Goal: Obtain resource: Obtain resource

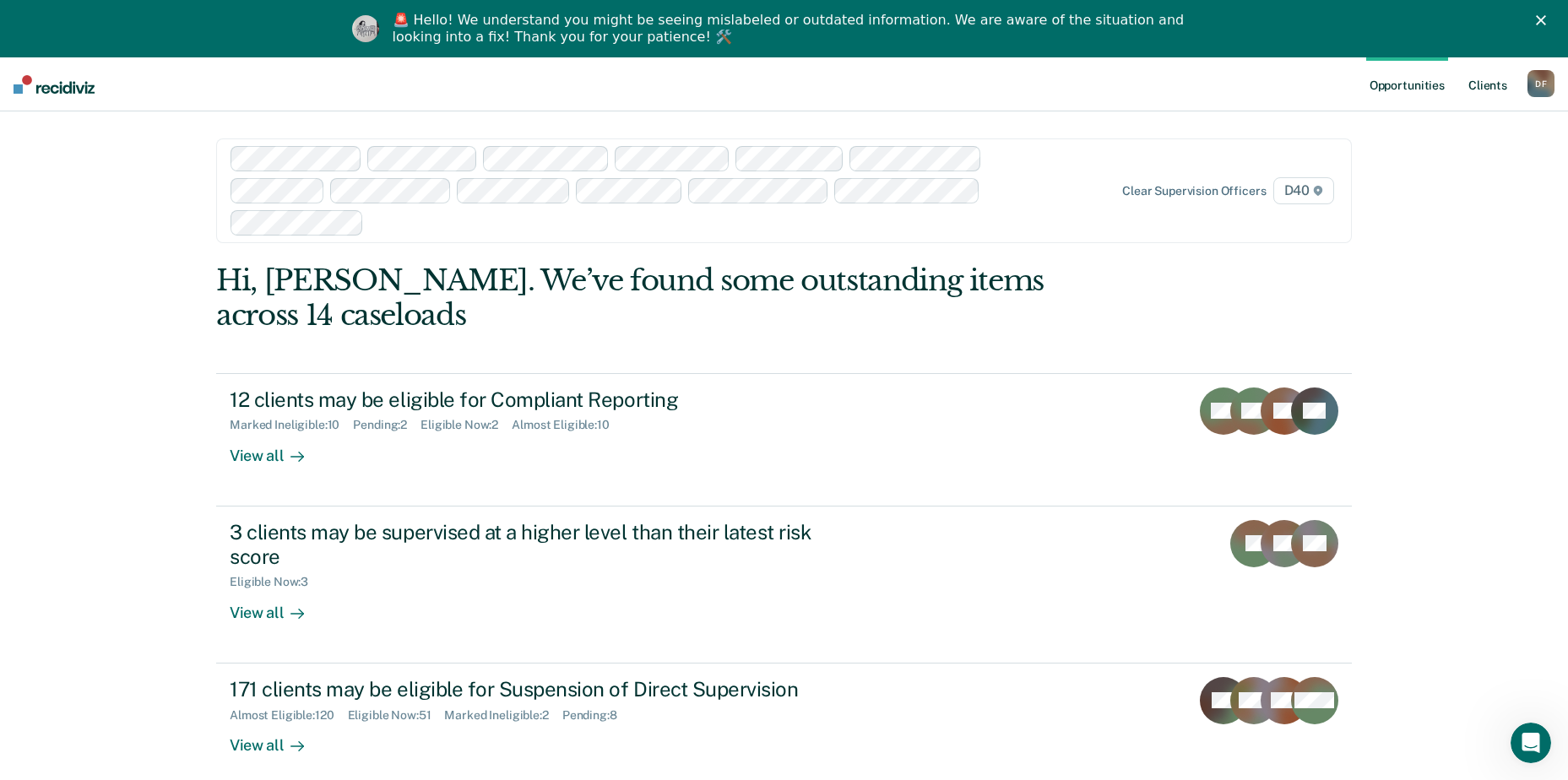
click at [1493, 83] on link "Client s" at bounding box center [1488, 84] width 45 height 54
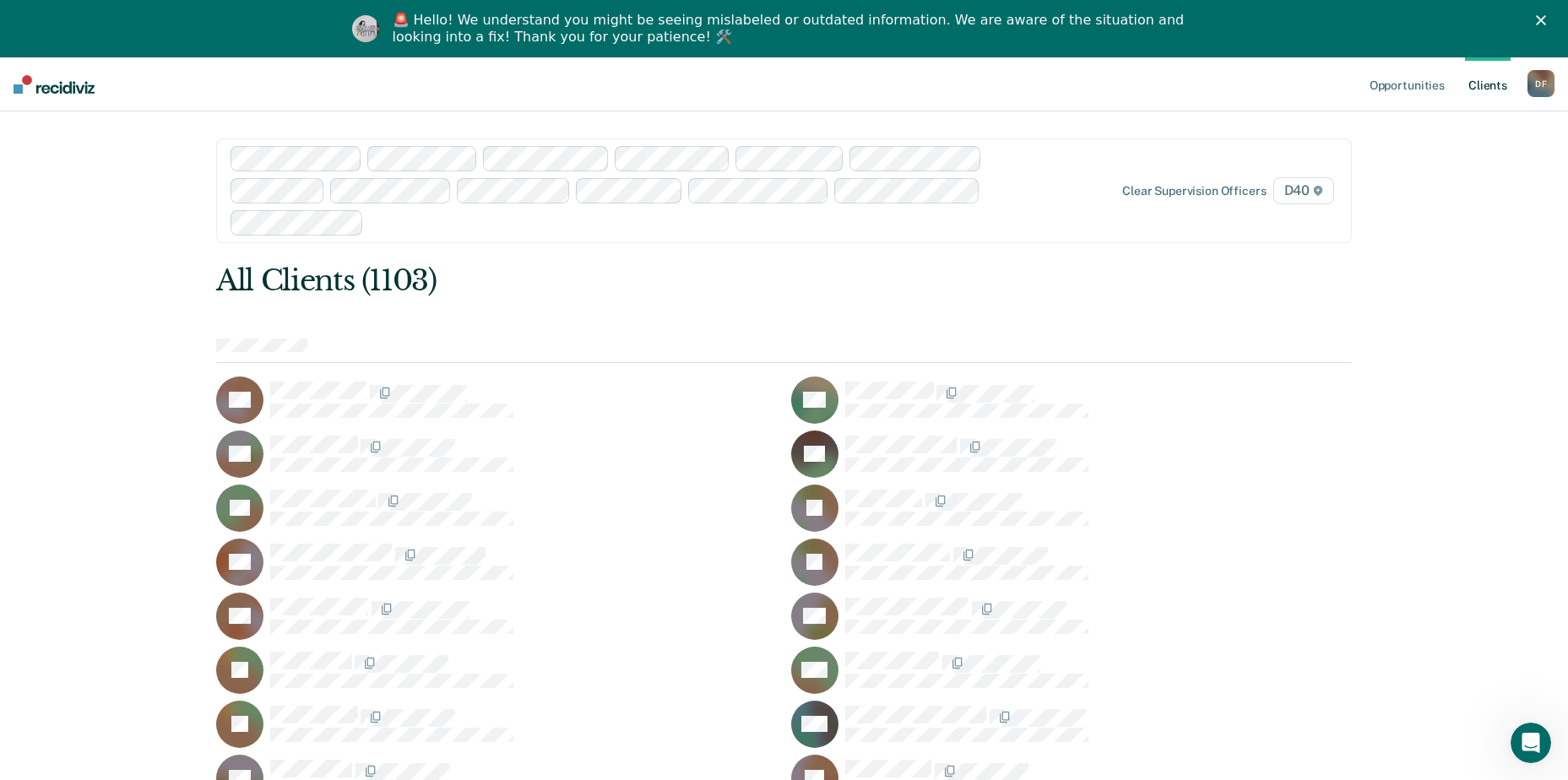
click at [1543, 83] on div "D F" at bounding box center [1541, 83] width 27 height 27
click at [1418, 82] on link "Opportunities" at bounding box center [1407, 84] width 82 height 54
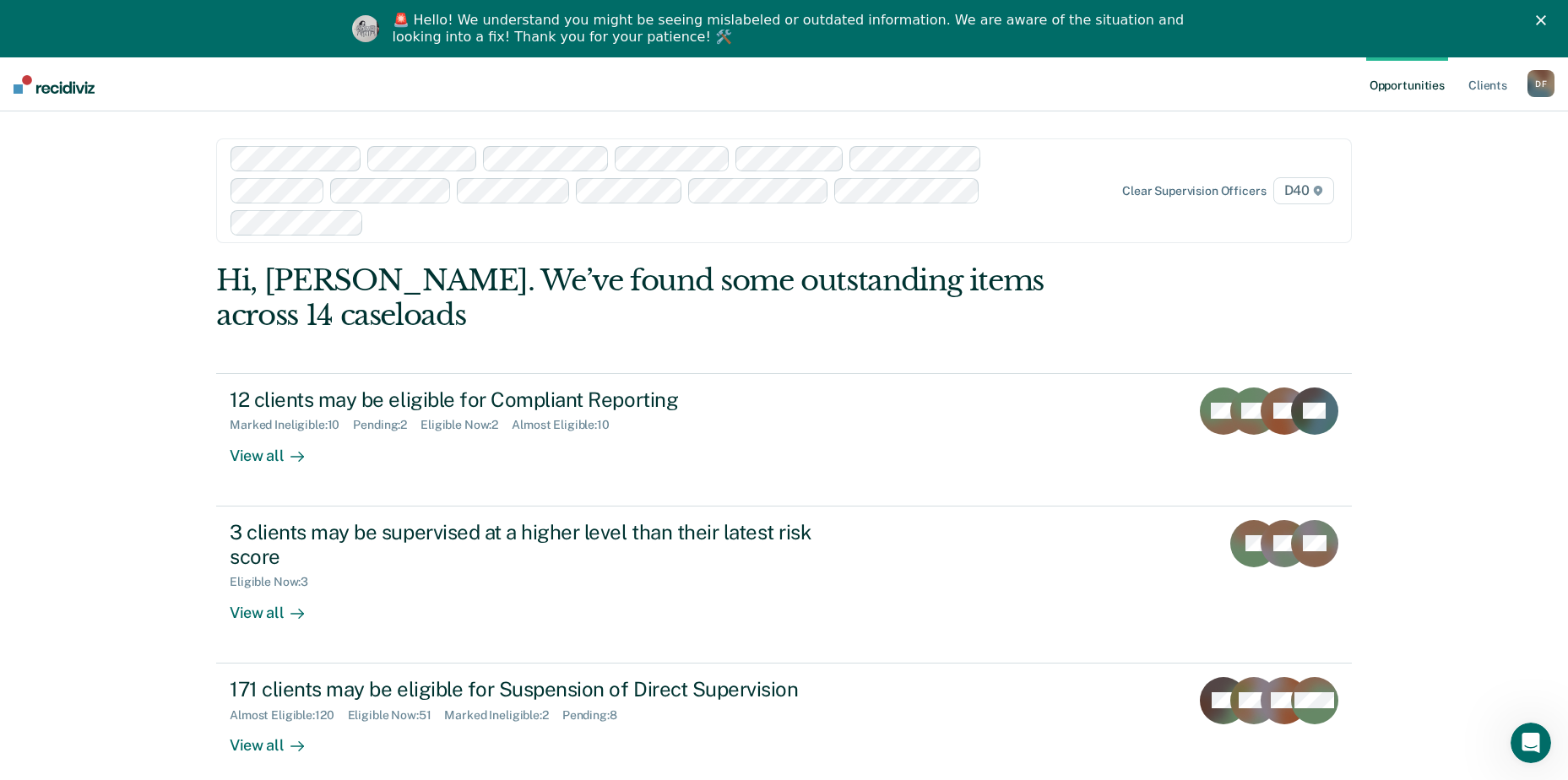
click at [1413, 83] on link "Opportunities" at bounding box center [1407, 84] width 82 height 54
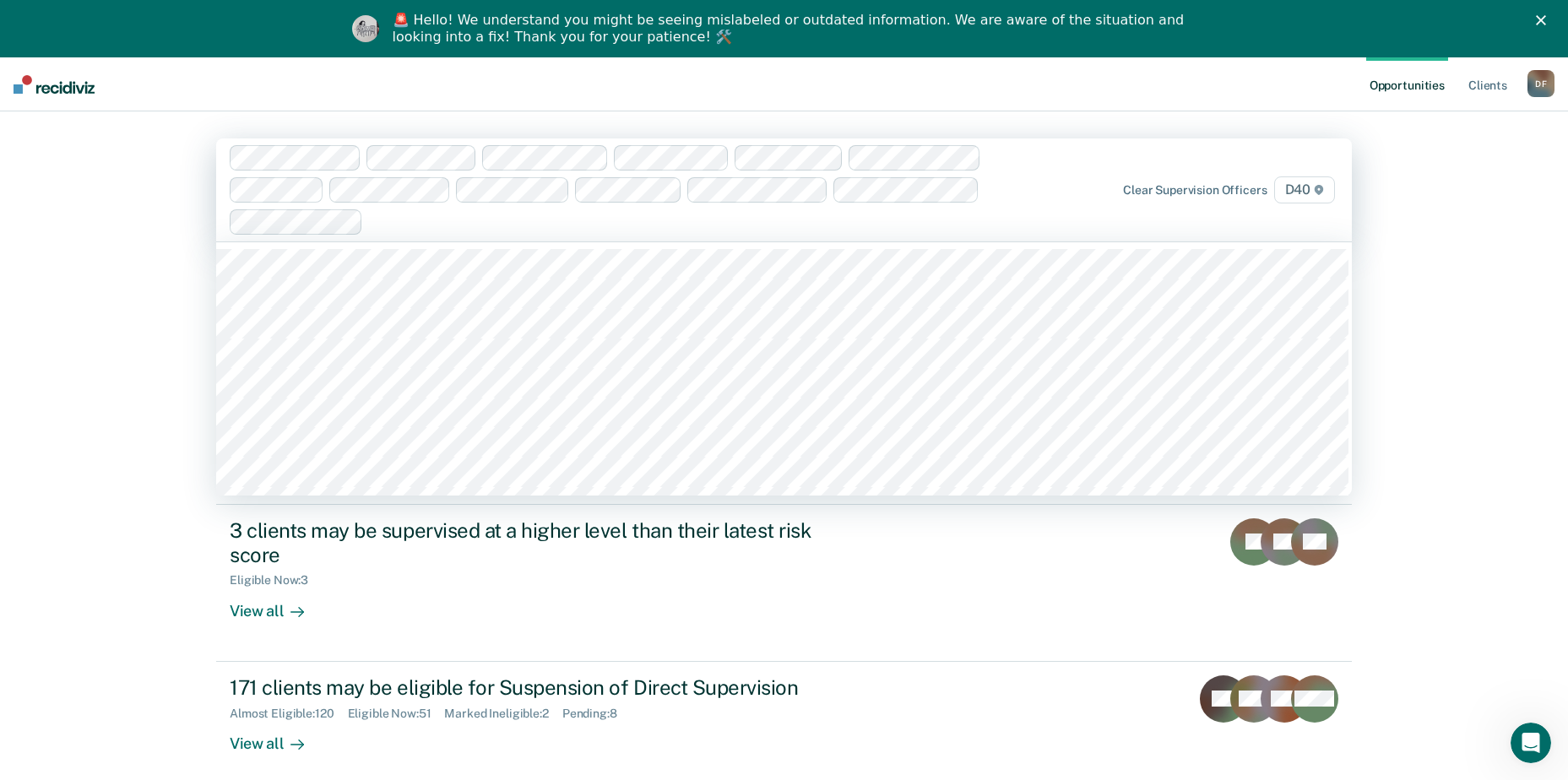
click at [456, 218] on div at bounding box center [687, 222] width 634 height 20
click at [554, 227] on div at bounding box center [762, 222] width 483 height 20
click at [678, 225] on div at bounding box center [836, 222] width 337 height 20
click at [686, 222] on div at bounding box center [836, 222] width 337 height 20
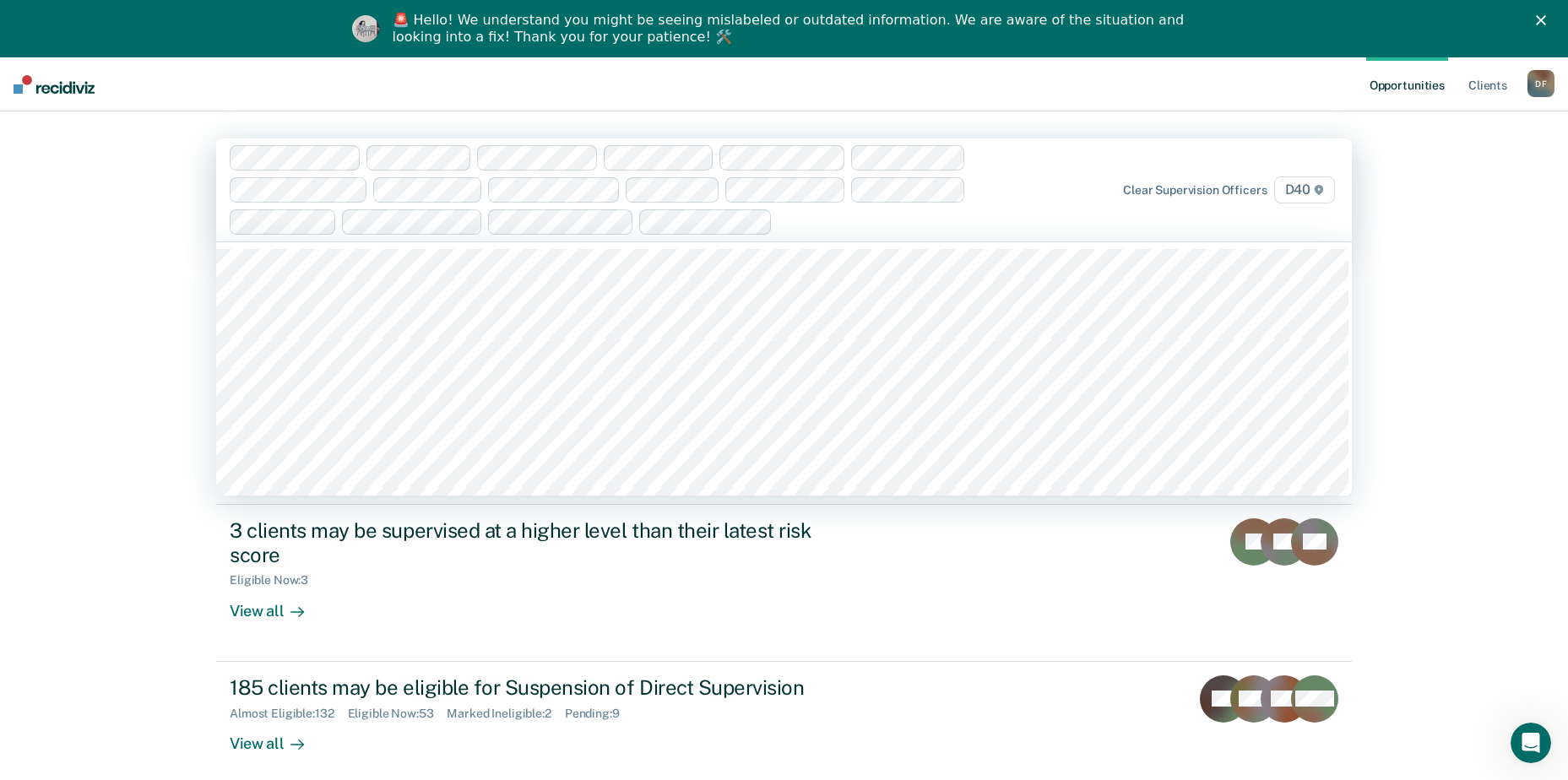
click at [807, 221] on div at bounding box center [891, 222] width 224 height 20
click at [957, 225] on div at bounding box center [952, 222] width 105 height 20
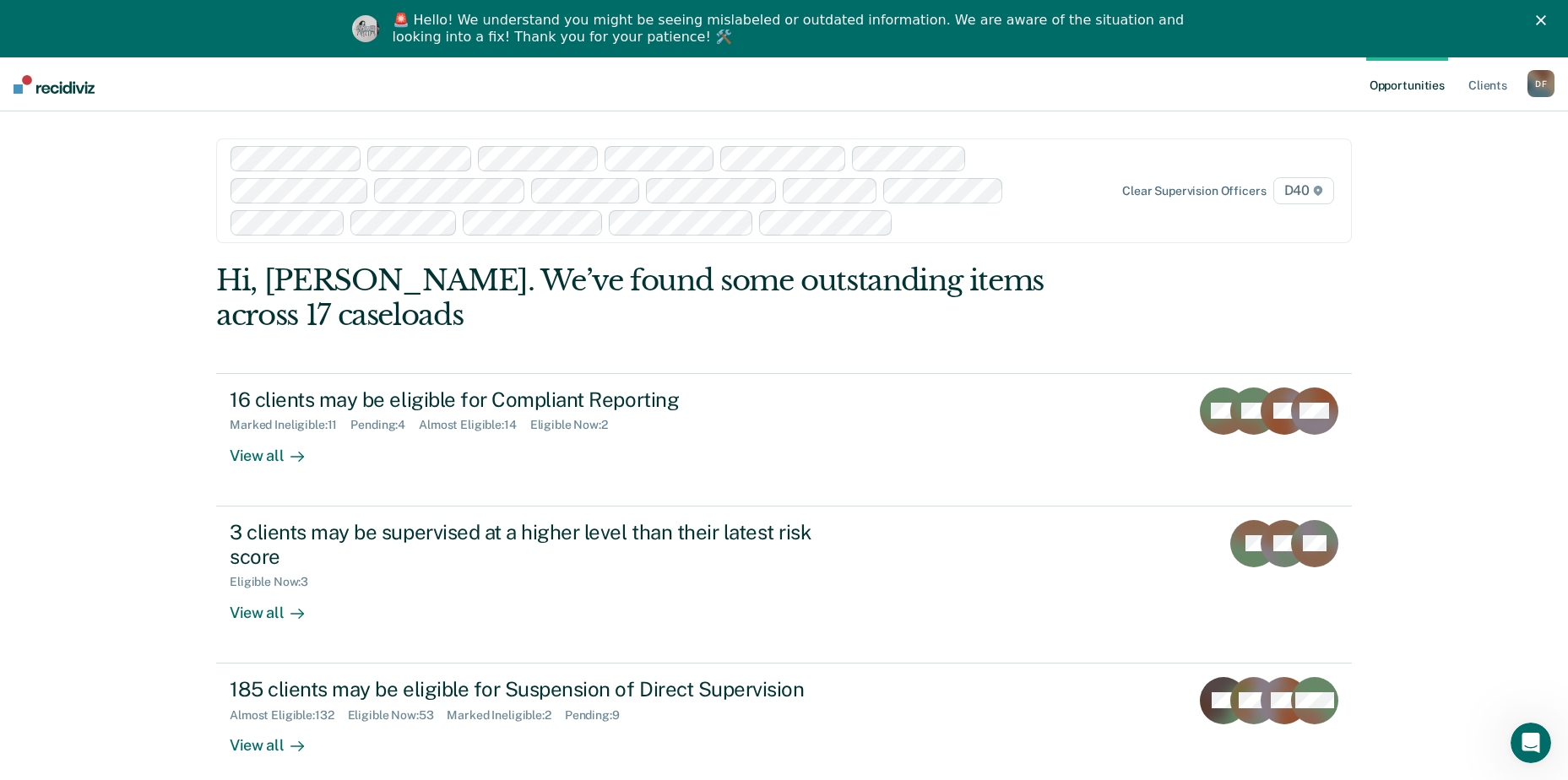
click at [1418, 162] on div "Opportunities Client s [PERSON_NAME] [PERSON_NAME] Profile How it works Log Out…" at bounding box center [784, 461] width 1568 height 807
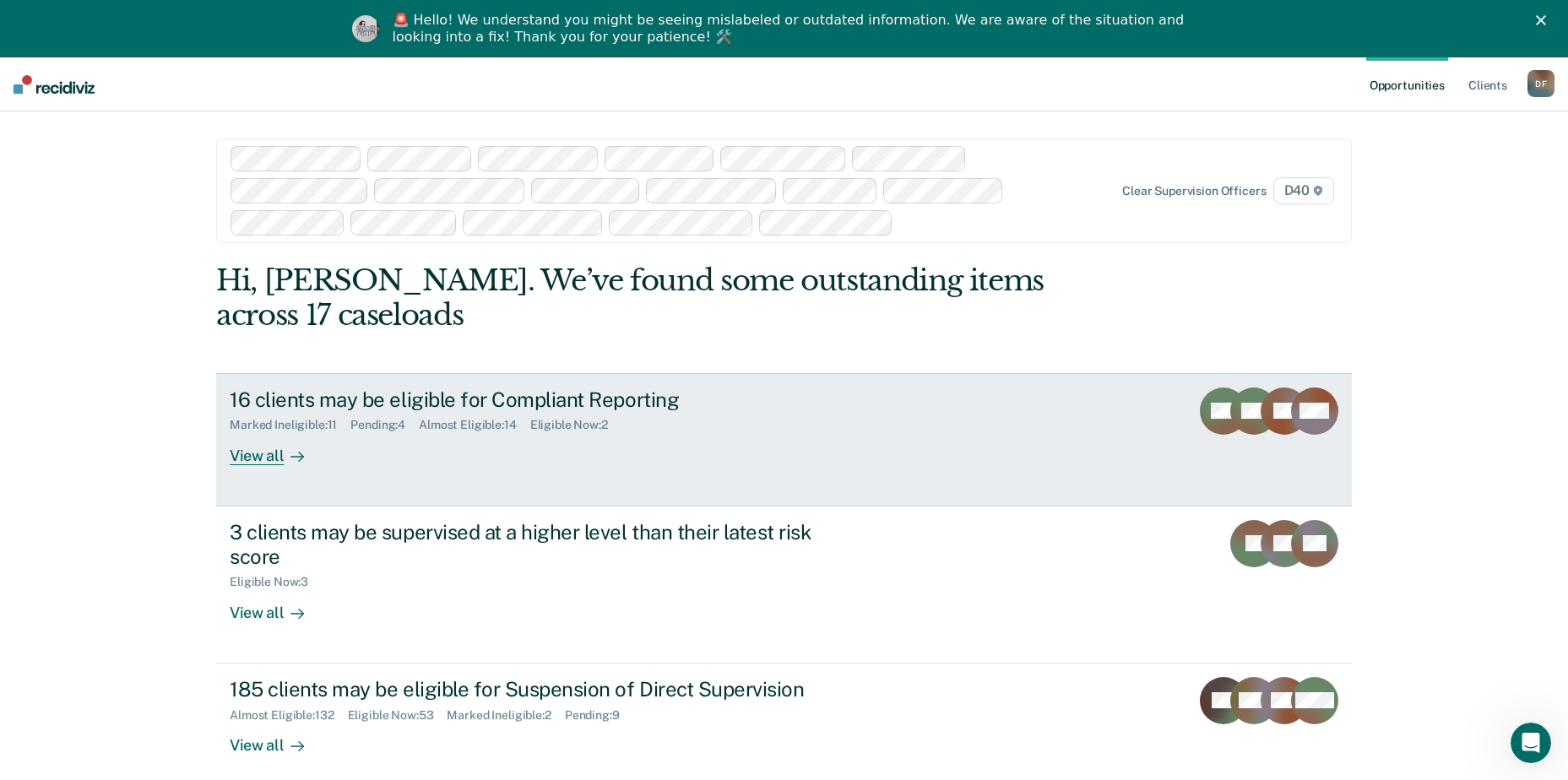
click at [583, 418] on div "Eligible Now : 2" at bounding box center [576, 425] width 91 height 14
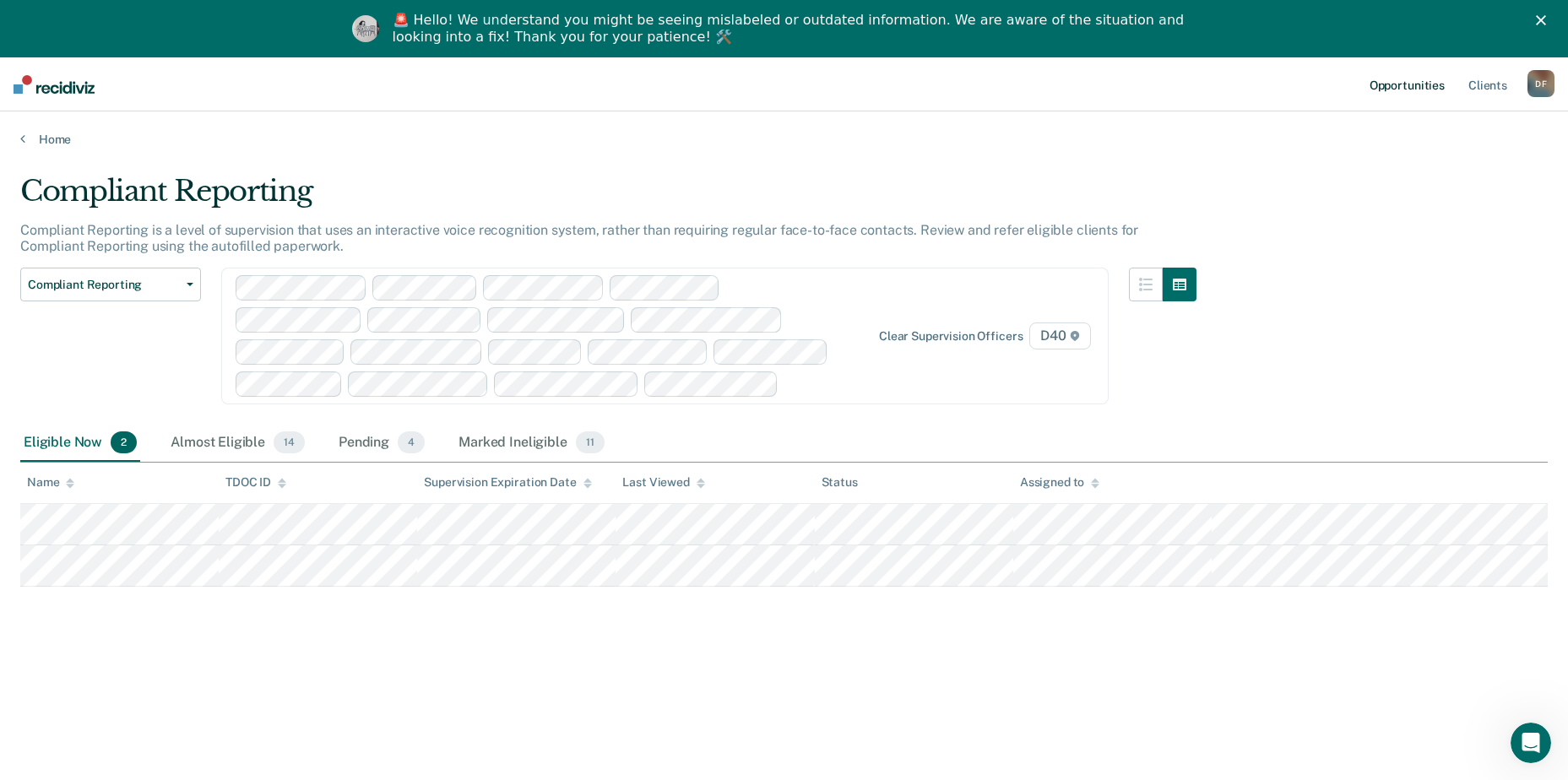
click at [1410, 87] on link "Opportunities" at bounding box center [1407, 84] width 82 height 54
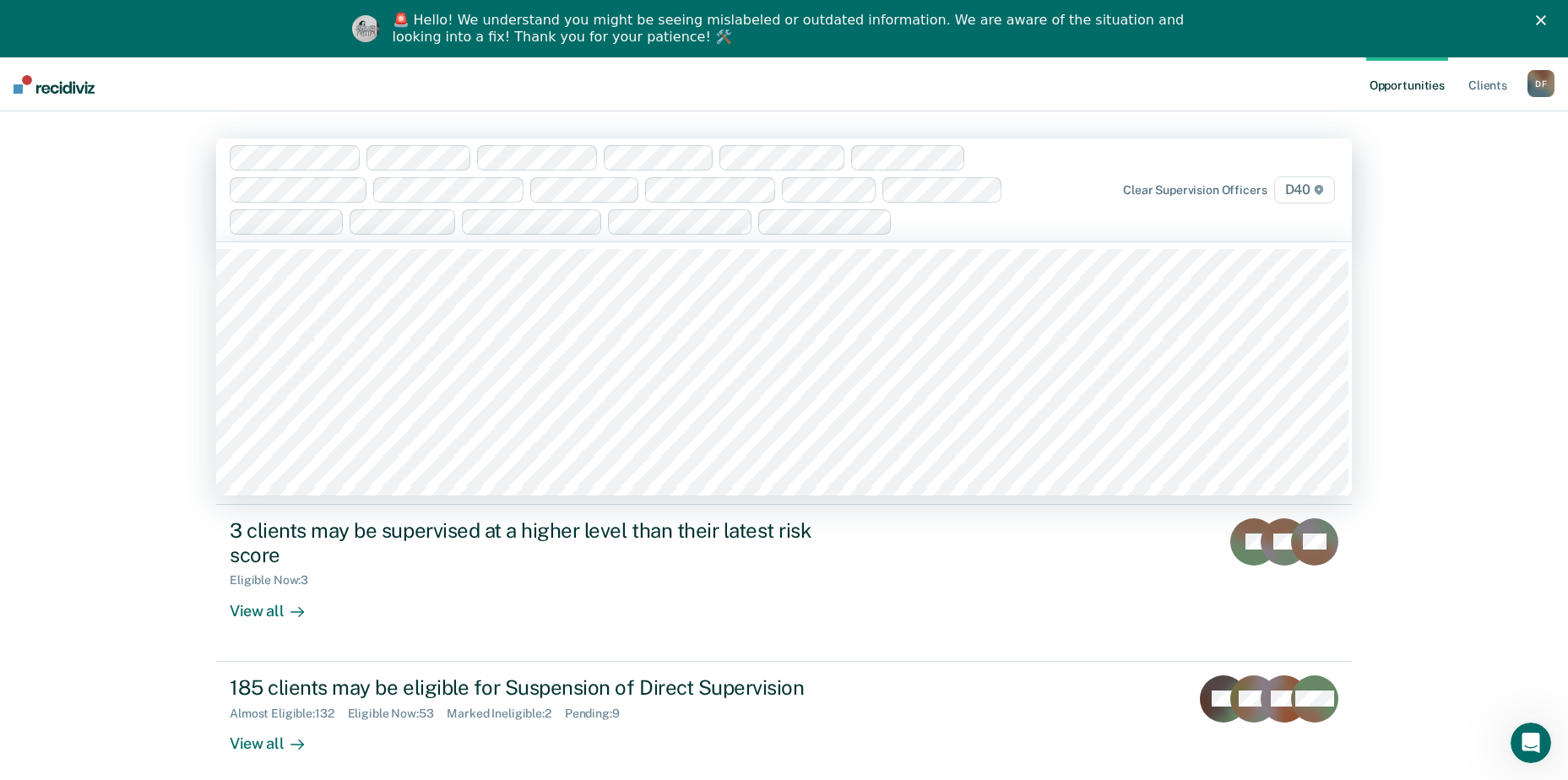
click at [1423, 84] on link "Opportunities" at bounding box center [1407, 84] width 82 height 54
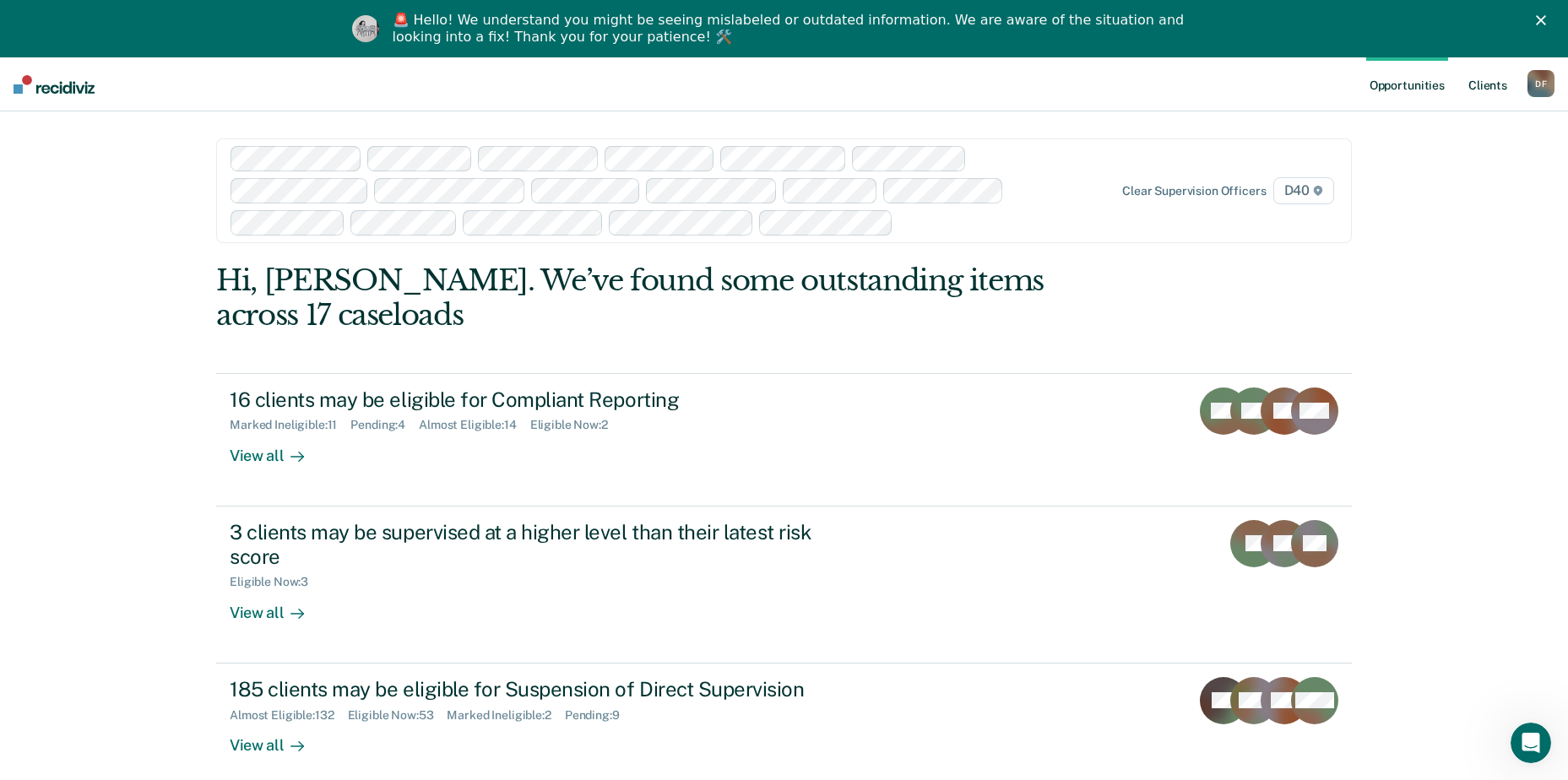
click at [1481, 88] on link "Client s" at bounding box center [1488, 84] width 45 height 54
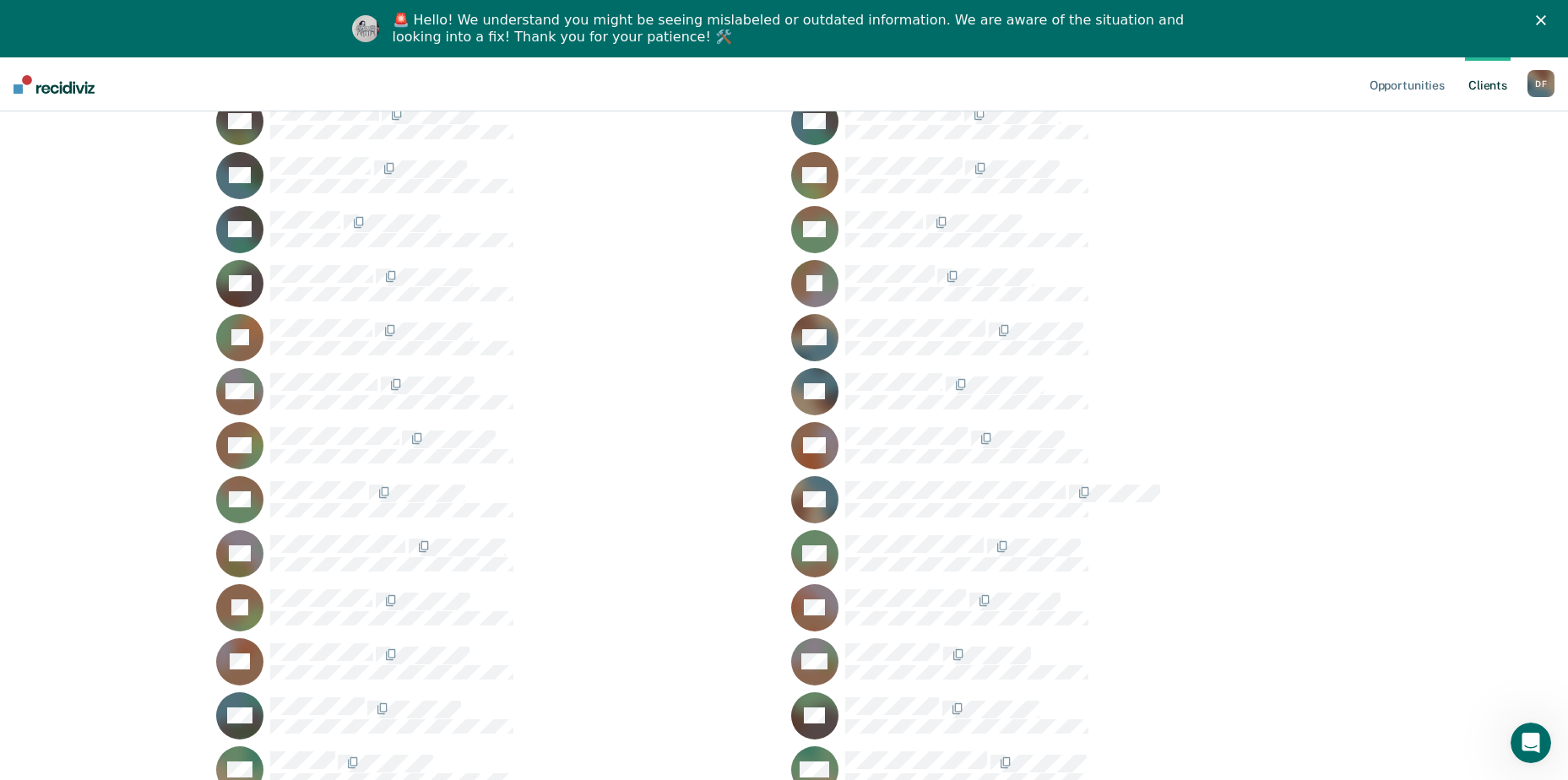
scroll to position [12089, 0]
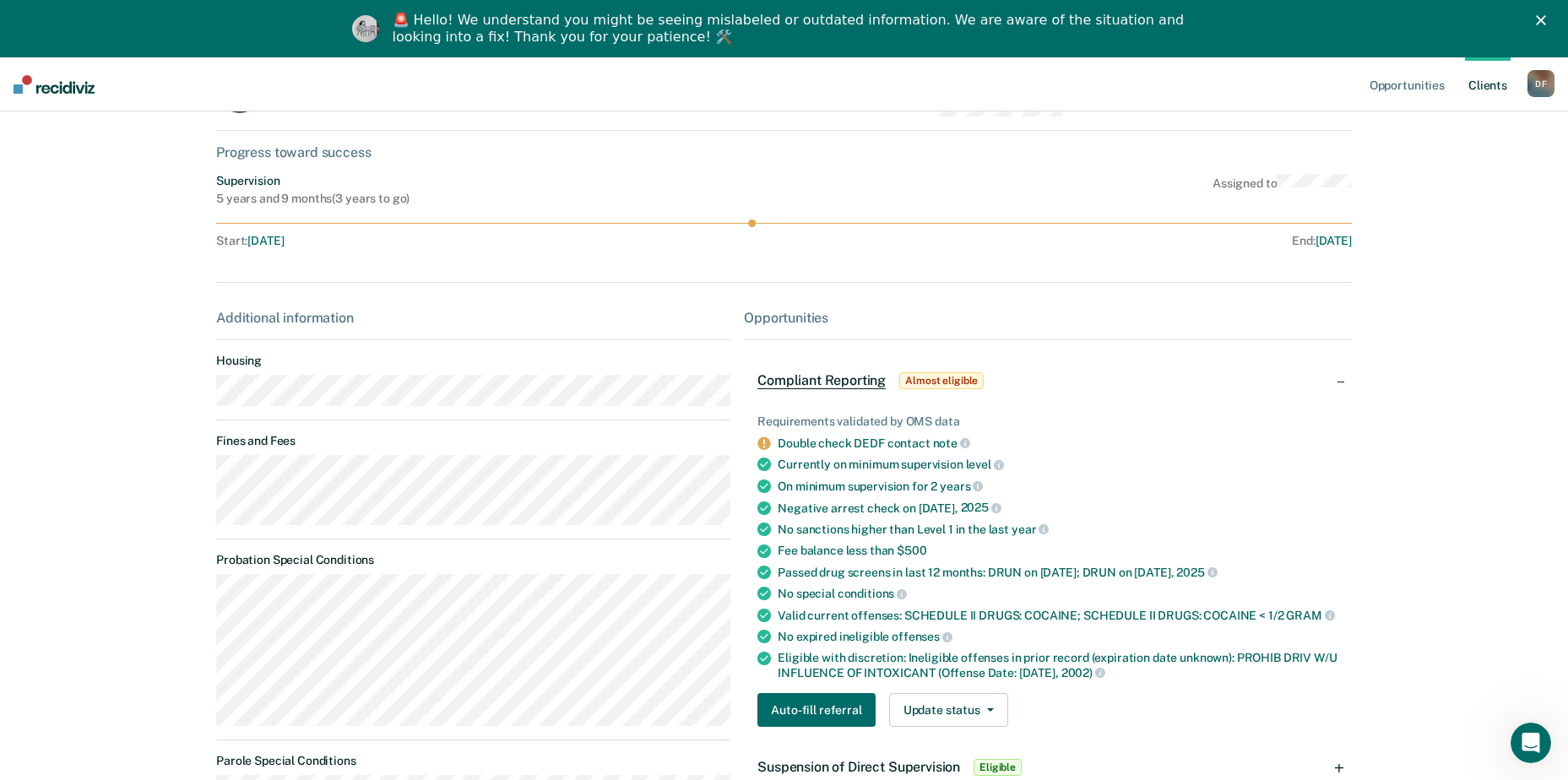
scroll to position [79, 0]
click at [807, 706] on button "Auto-fill referral" at bounding box center [816, 709] width 117 height 34
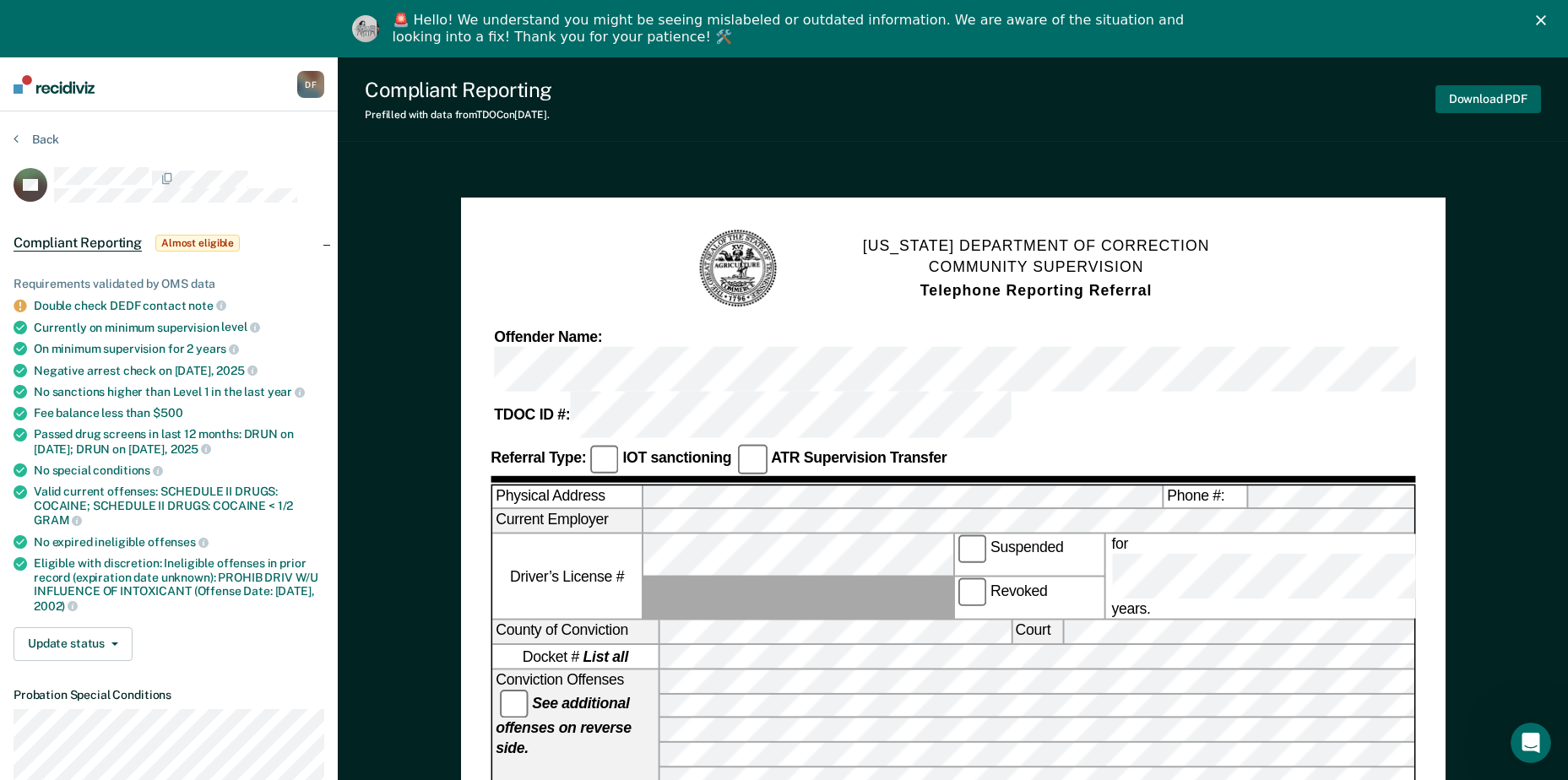
click at [1493, 107] on button "Download PDF" at bounding box center [1488, 98] width 105 height 27
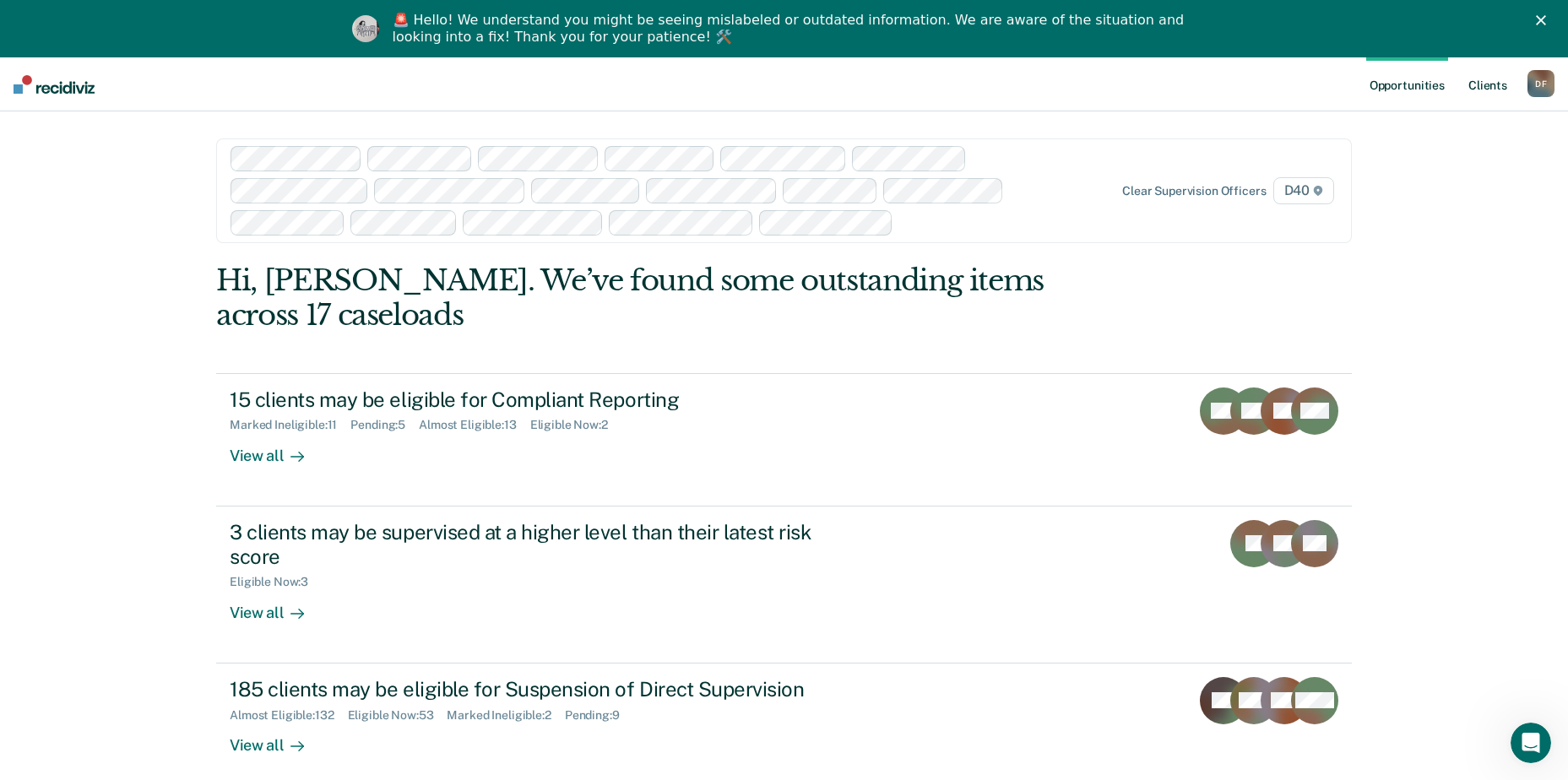
click at [1487, 82] on link "Client s" at bounding box center [1488, 84] width 45 height 54
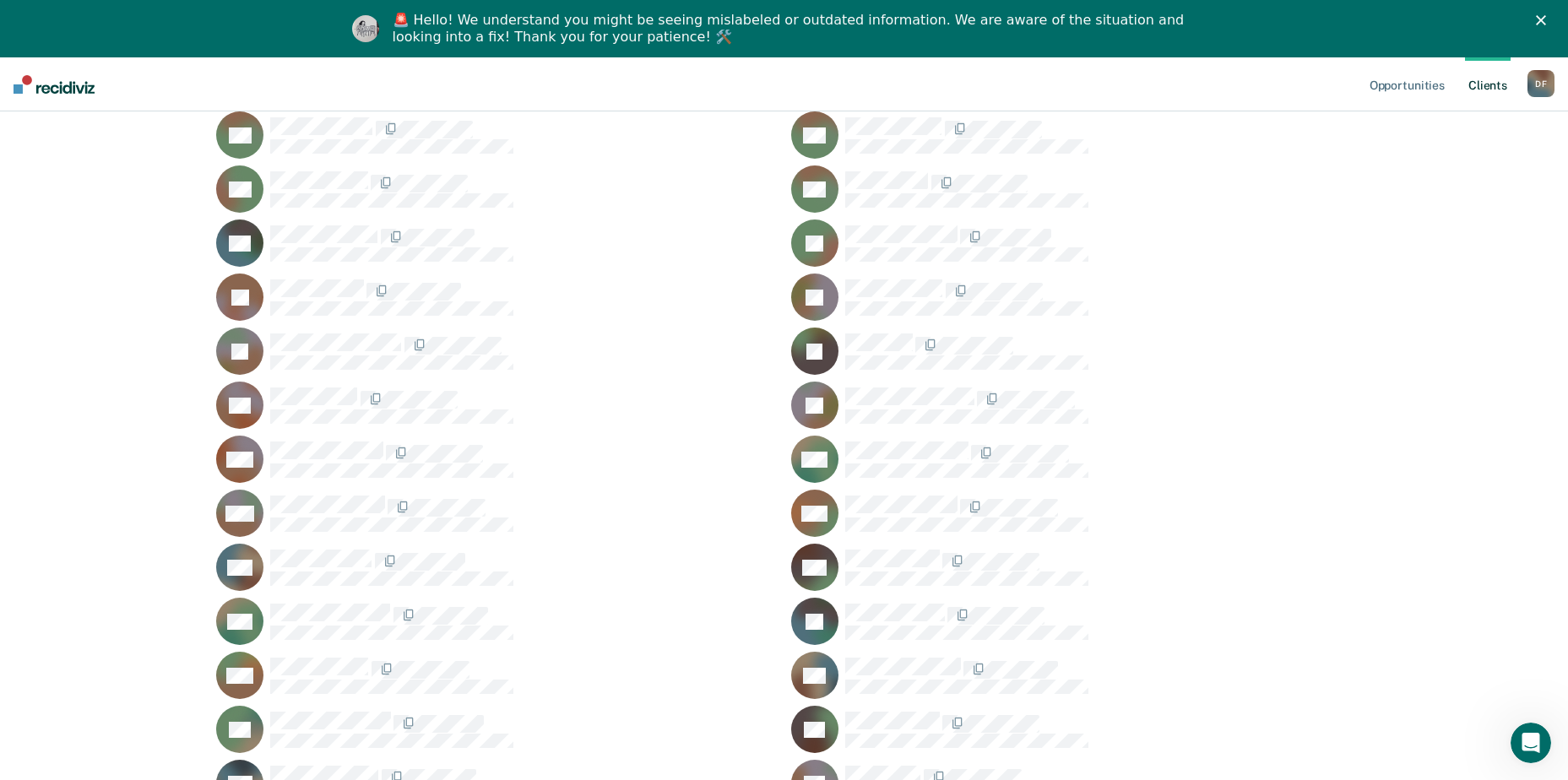
scroll to position [30833, 0]
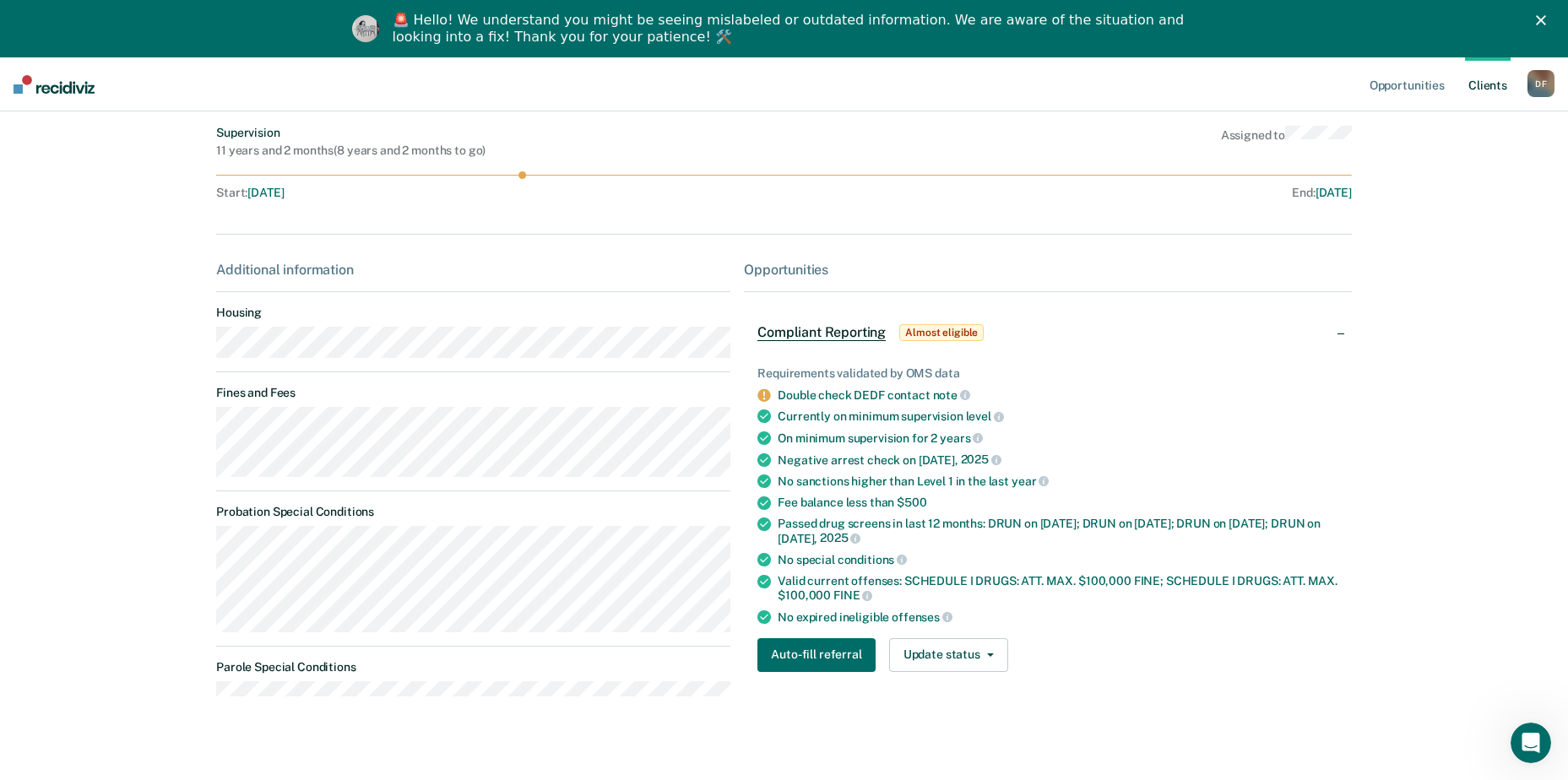
scroll to position [129, 0]
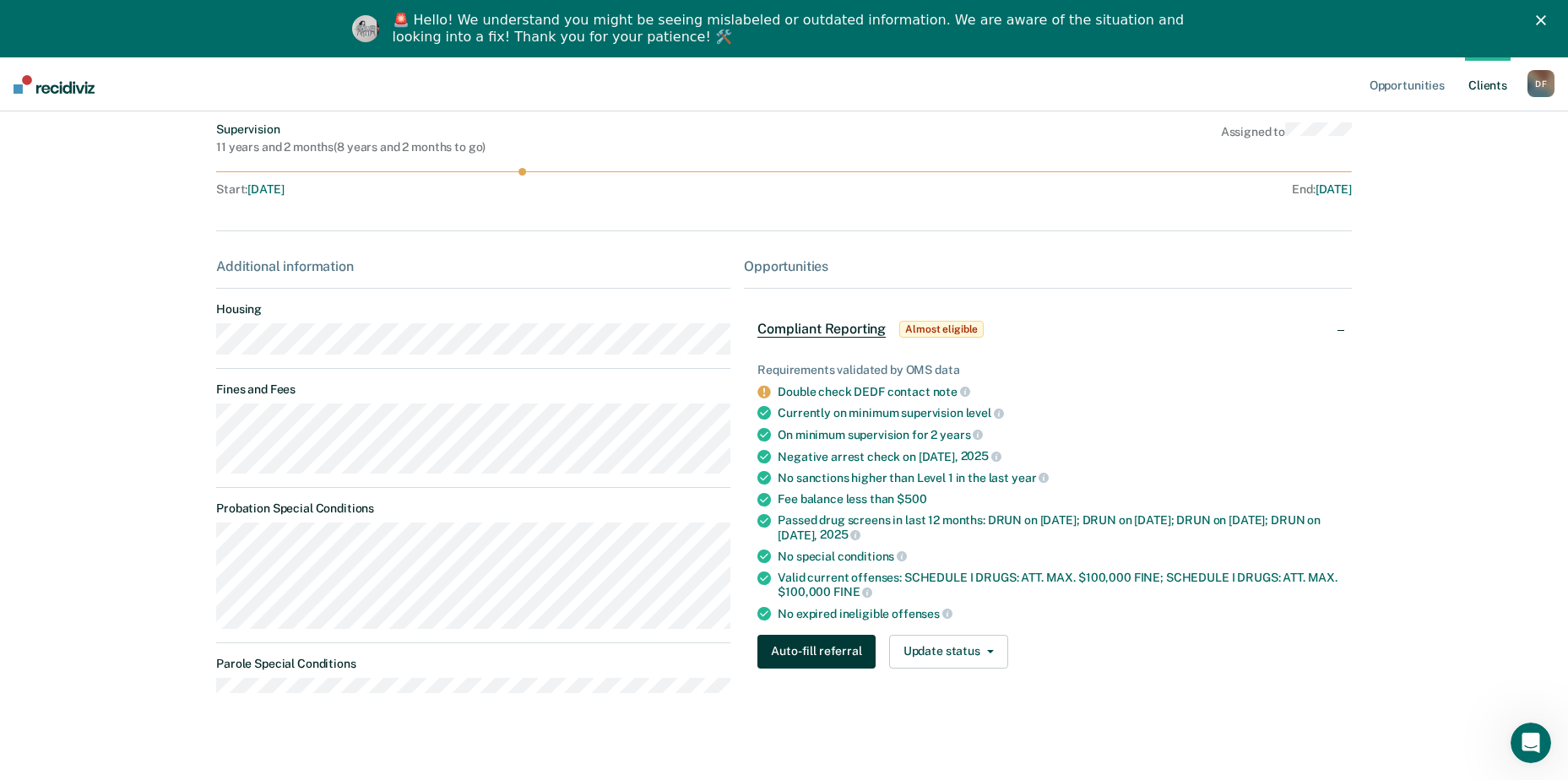
click at [823, 647] on button "Auto-fill referral" at bounding box center [816, 652] width 117 height 34
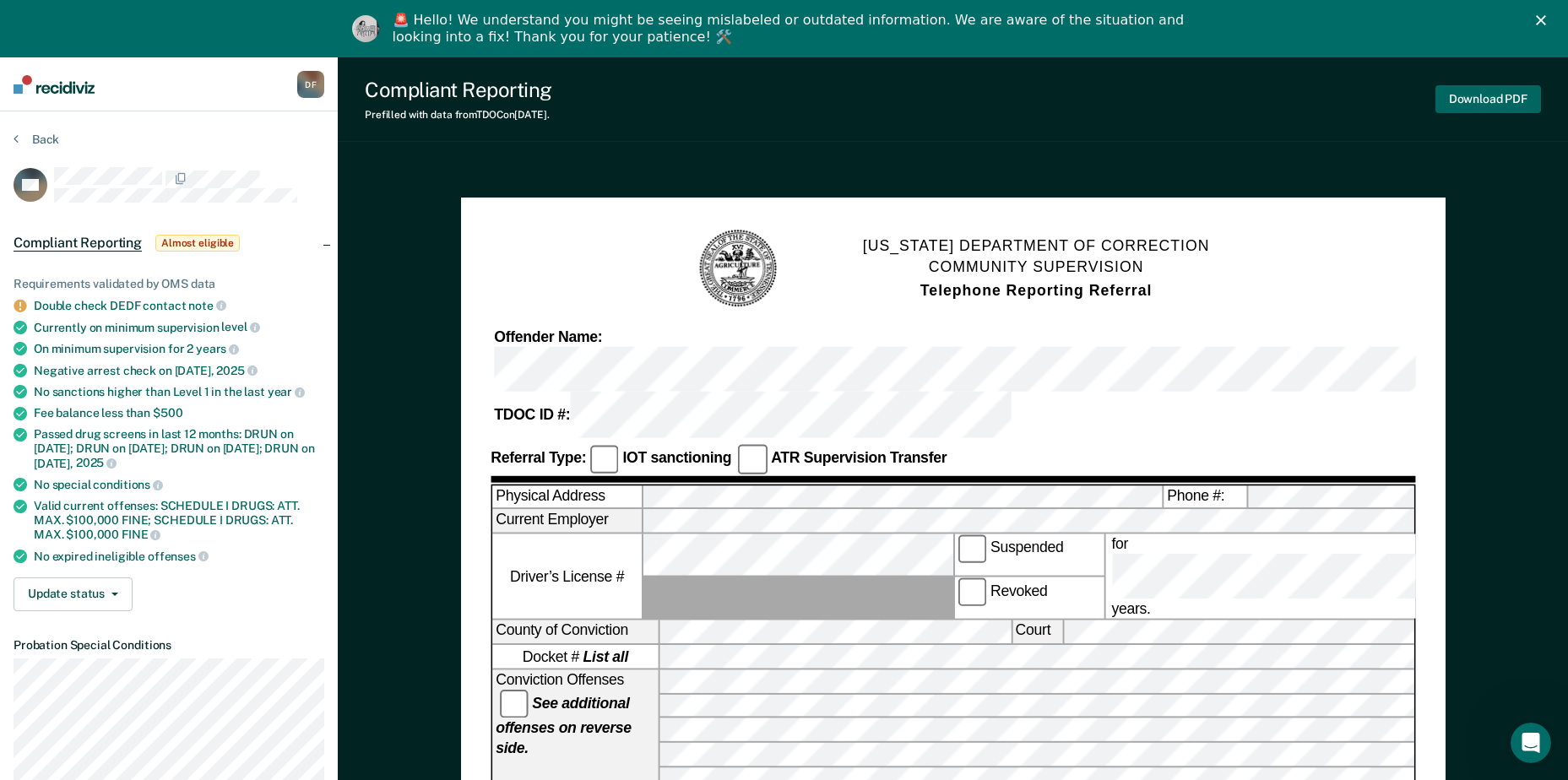
click at [1476, 98] on button "Download PDF" at bounding box center [1488, 98] width 105 height 27
